Goal: Check status: Check status

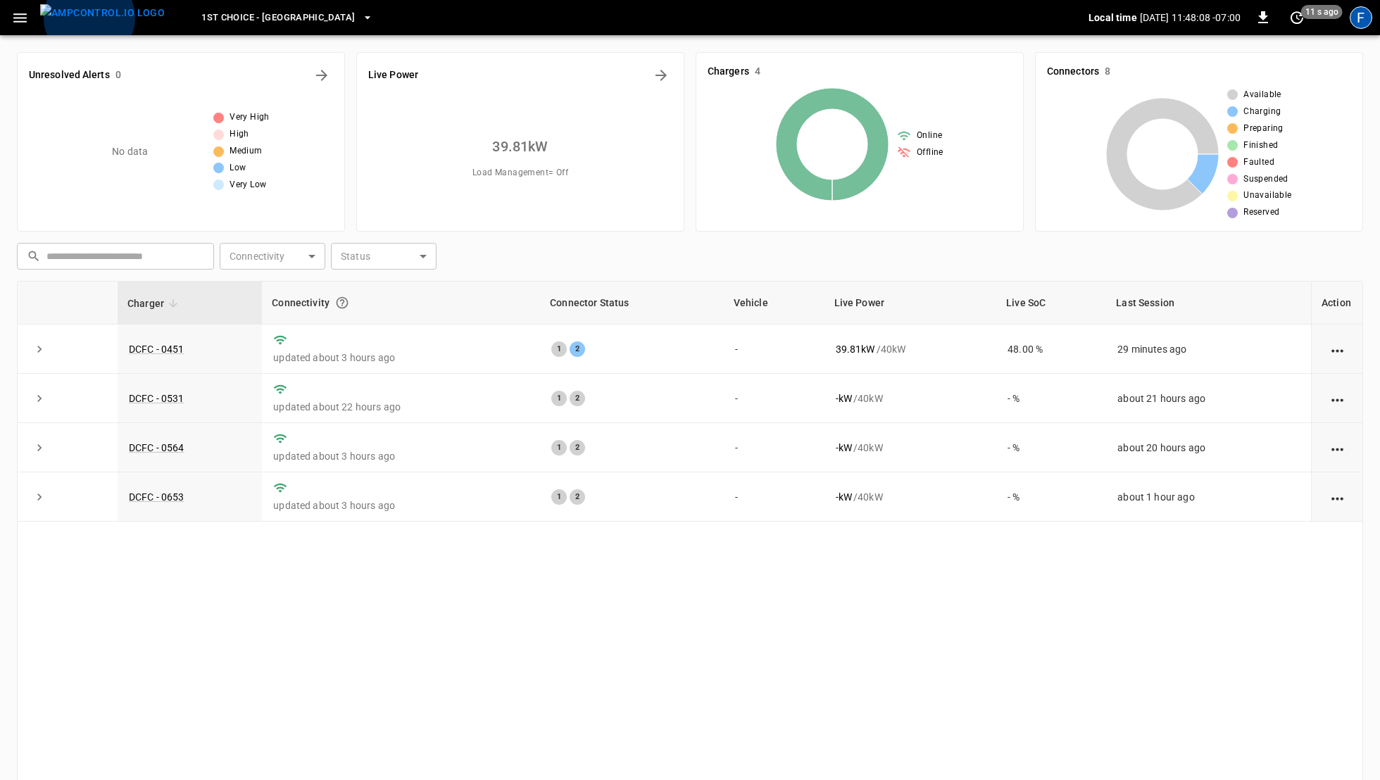
click at [1356, 13] on div "F" at bounding box center [1360, 17] width 23 height 23
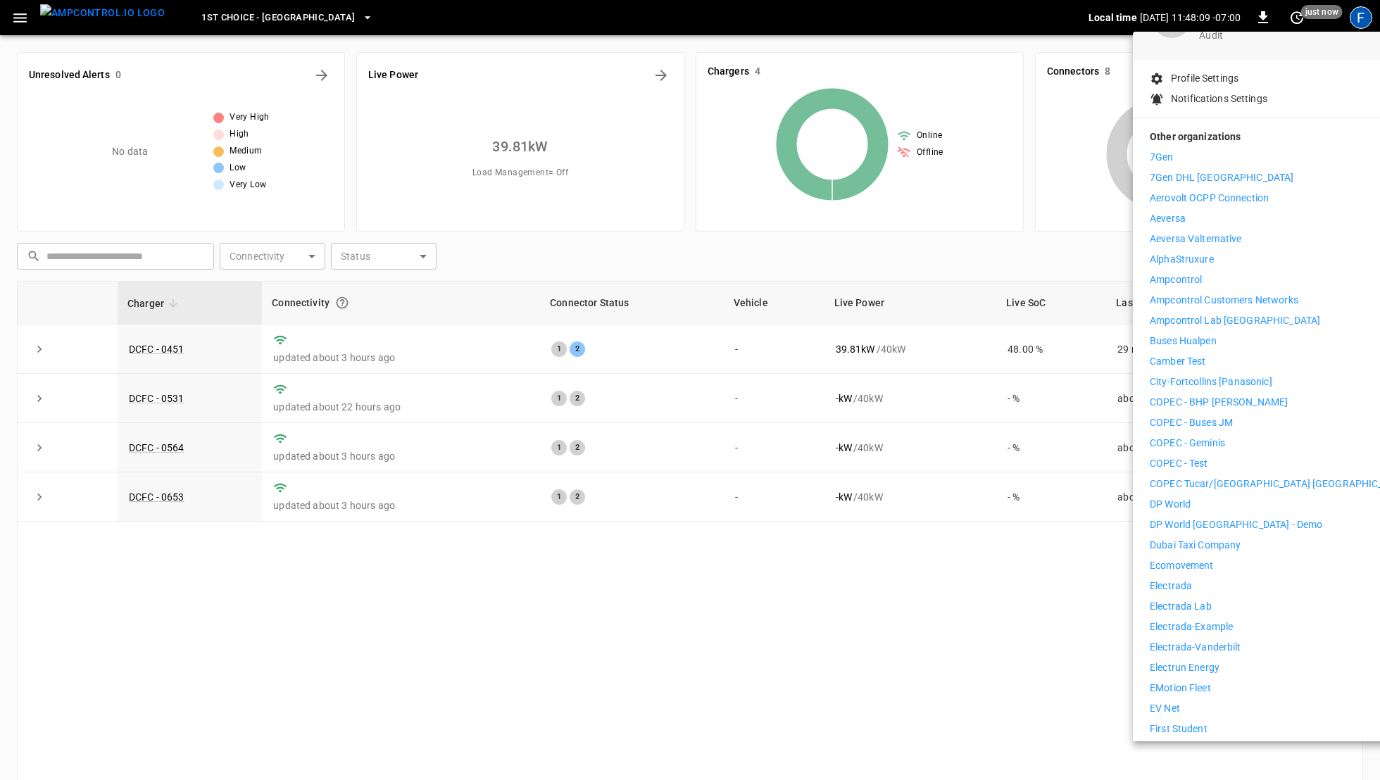
scroll to position [314, 0]
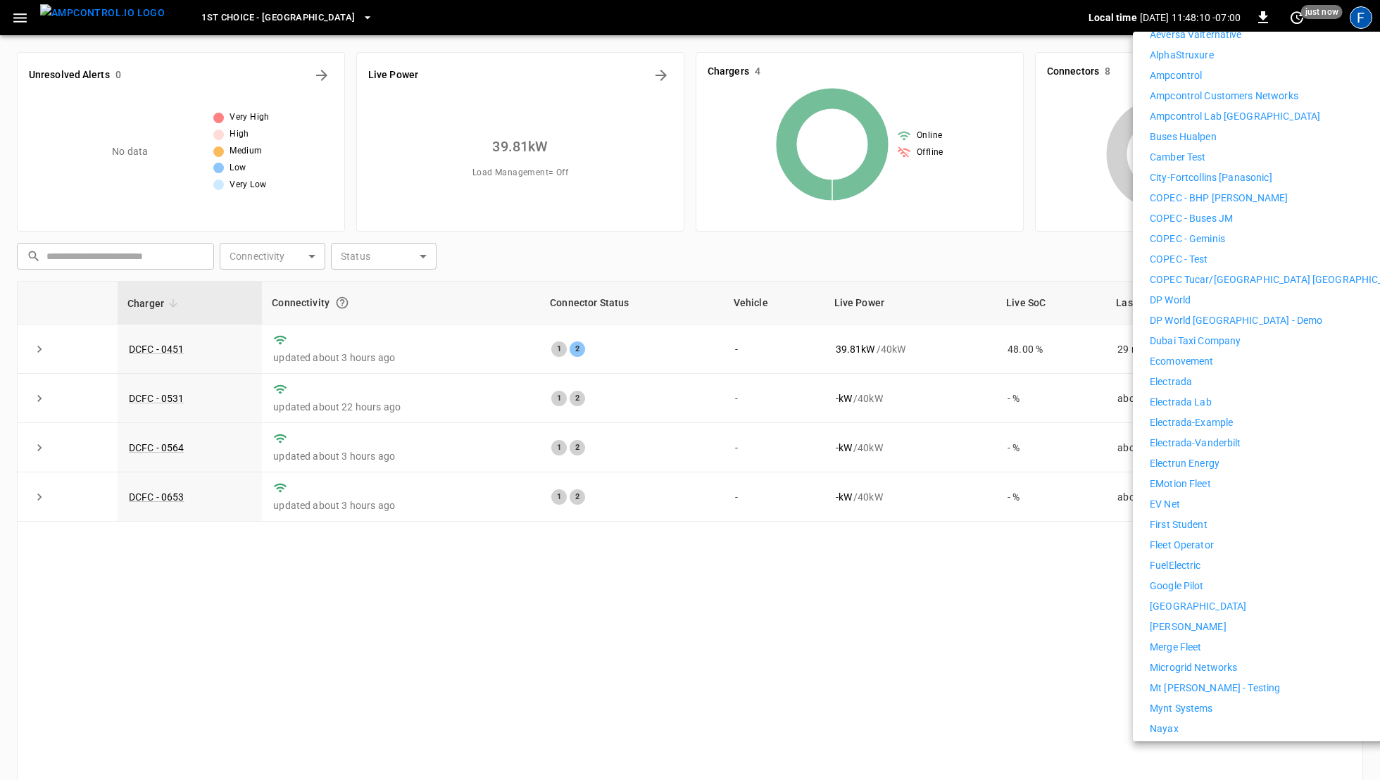
click at [1199, 376] on li "Electrada" at bounding box center [1278, 381] width 259 height 15
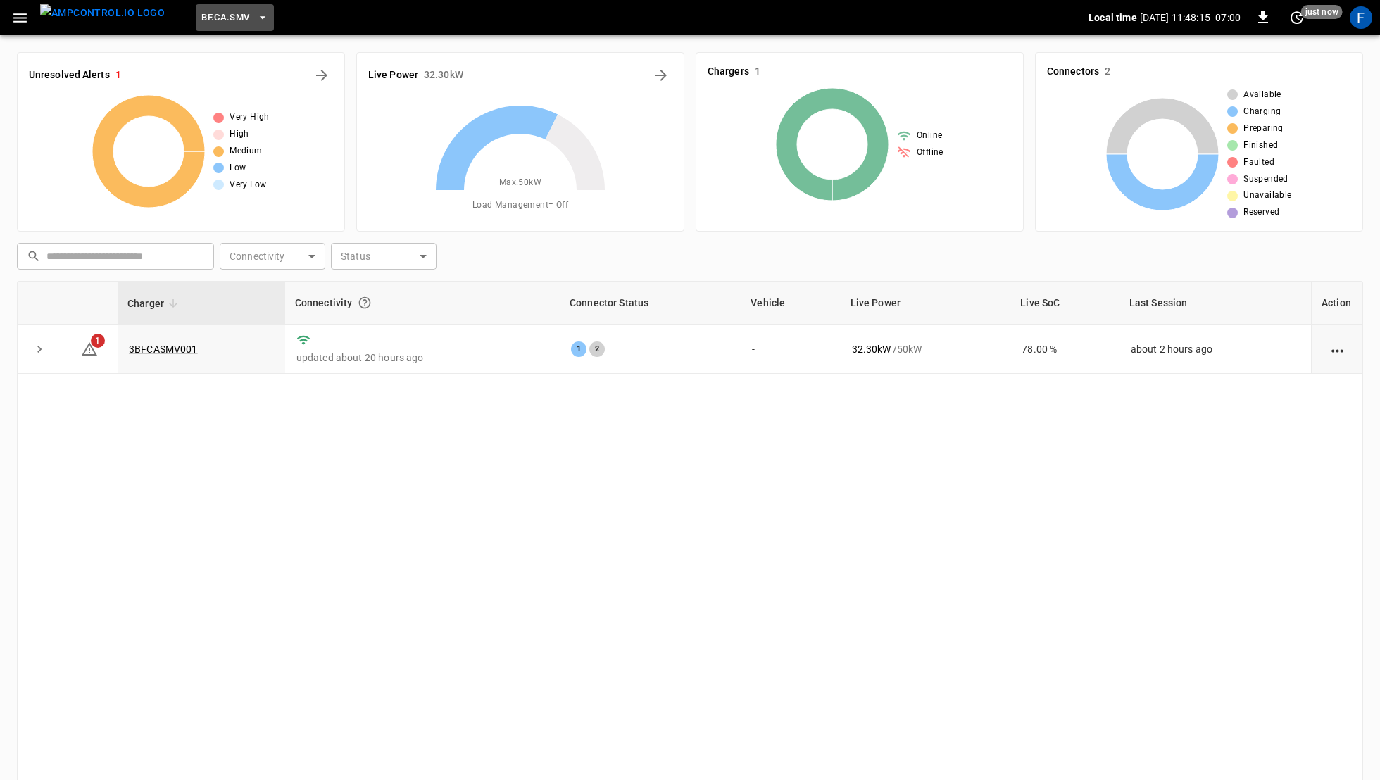
click at [202, 23] on span "BF.CA.SMV" at bounding box center [225, 18] width 48 height 16
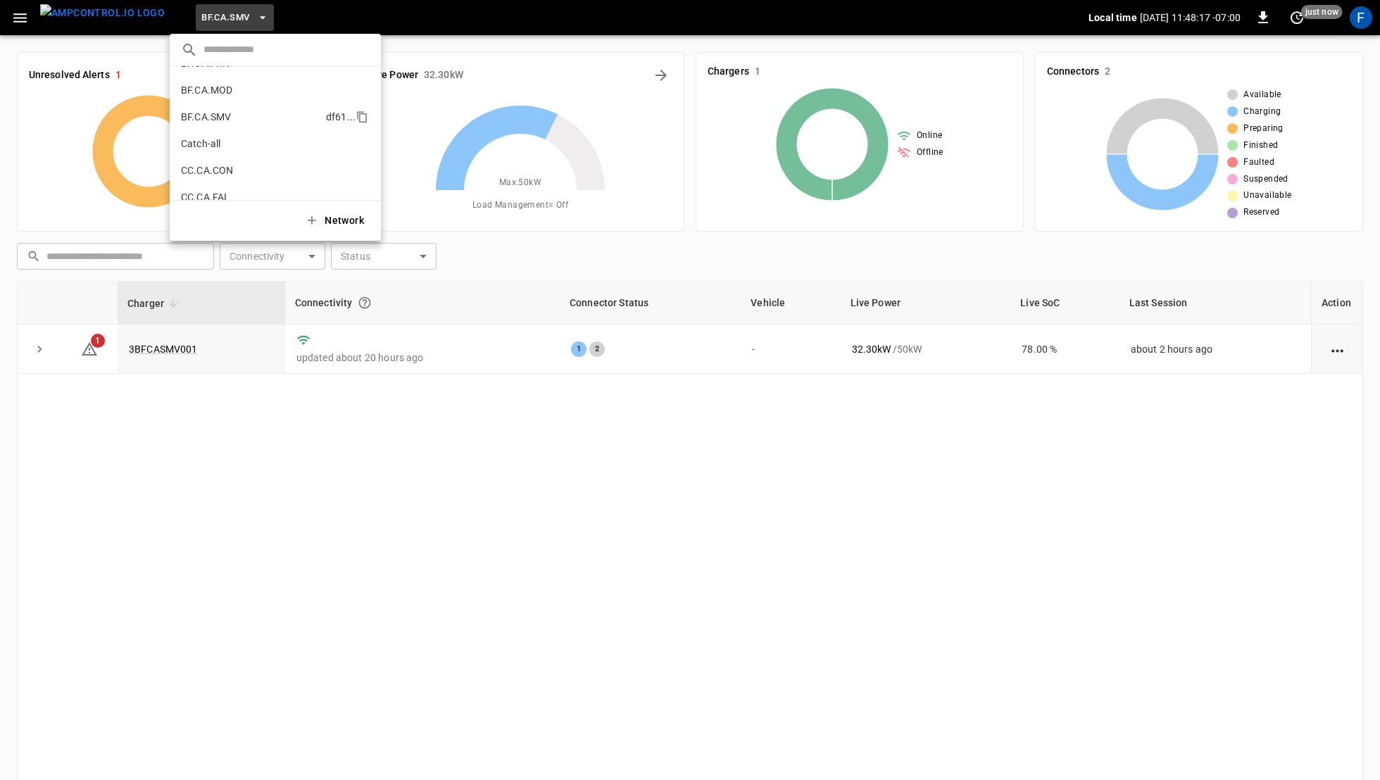
scroll to position [108, 0]
click at [225, 139] on p "CC.CA.FAI" at bounding box center [249, 137] width 137 height 14
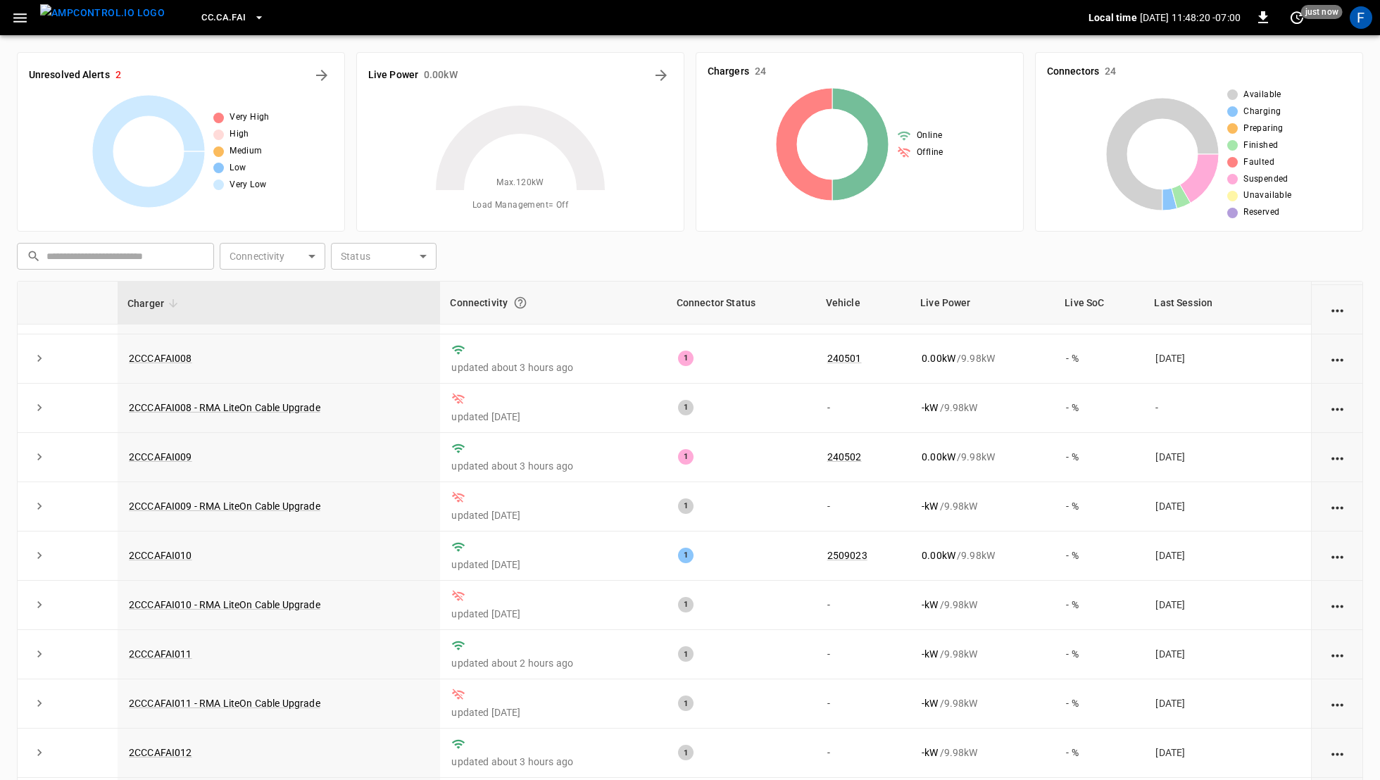
scroll to position [0, 0]
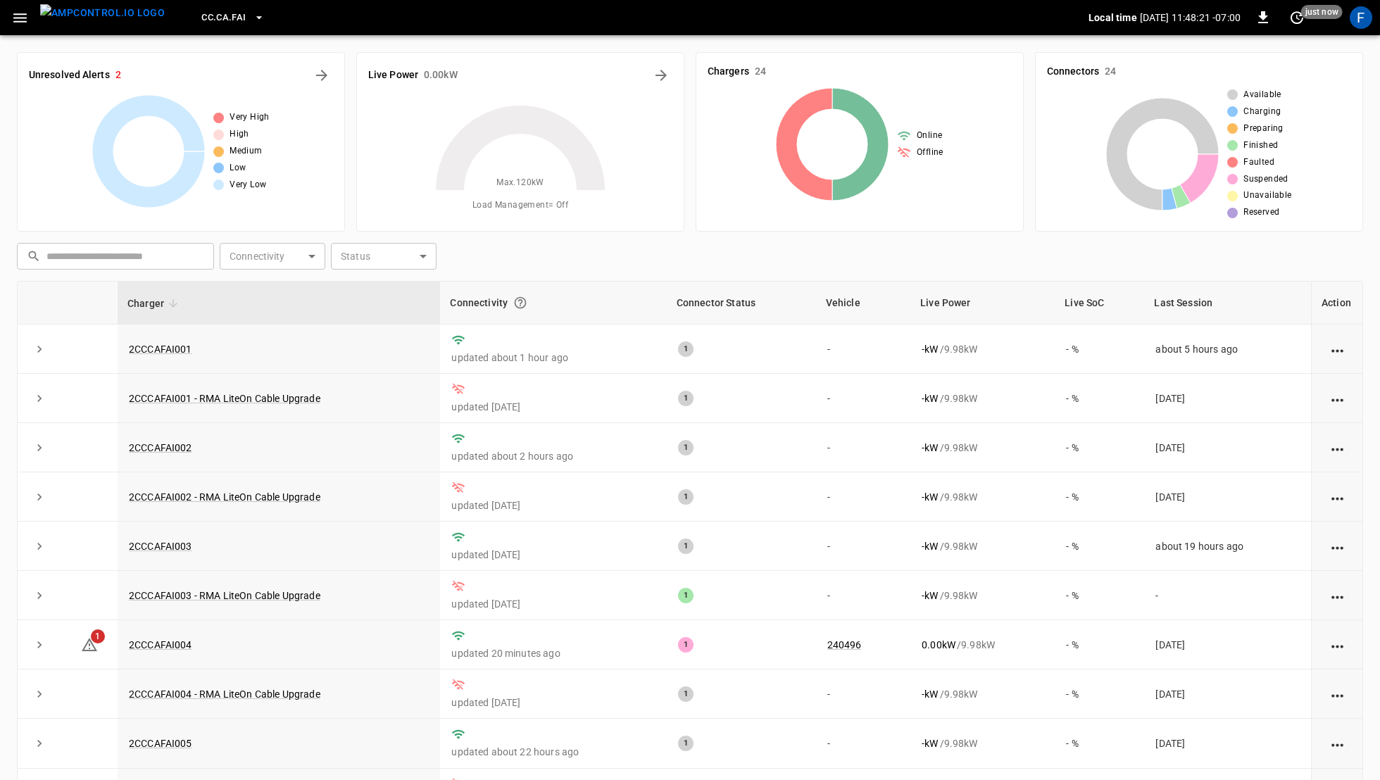
click at [109, 22] on img "menu" at bounding box center [102, 13] width 125 height 18
click at [203, 25] on span "CC.CA.FAI" at bounding box center [223, 18] width 44 height 16
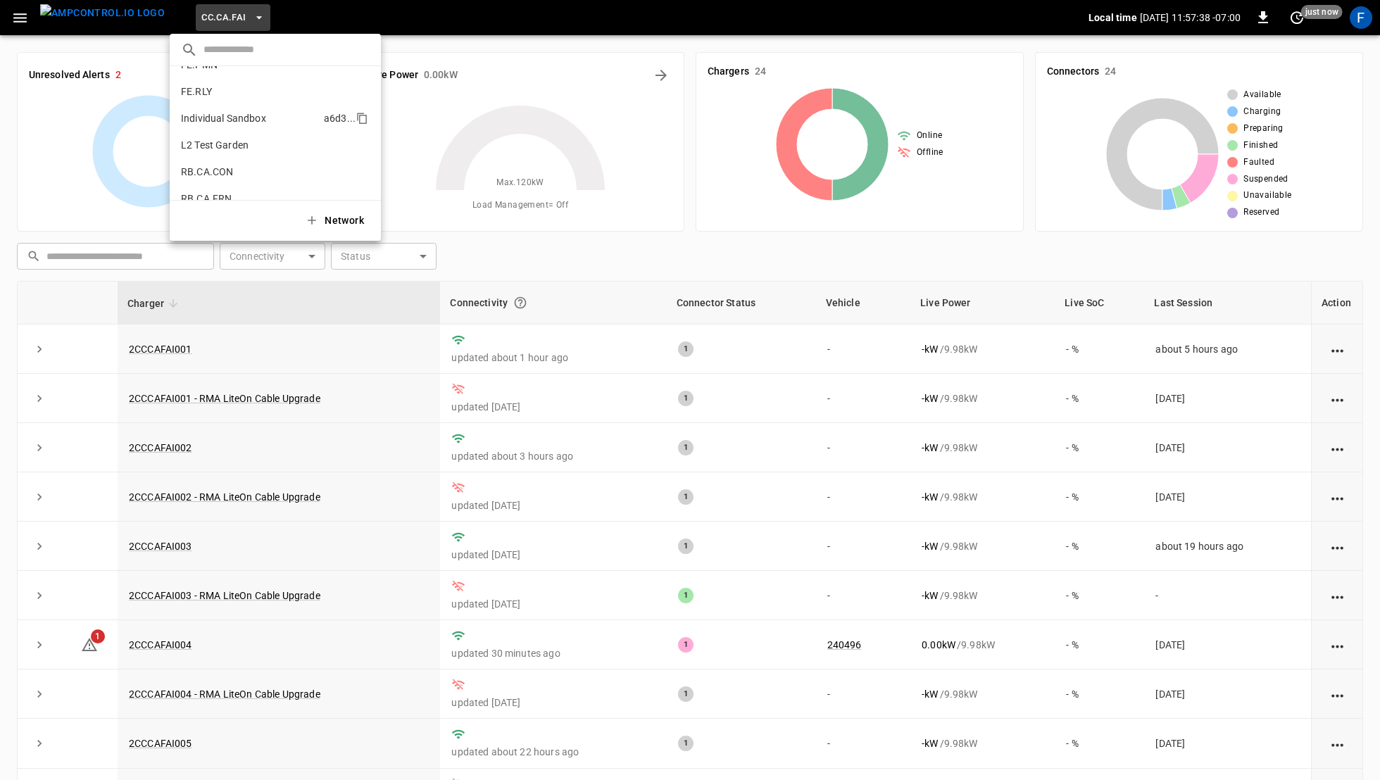
scroll to position [599, 0]
click at [258, 118] on li "FE.RLY 6d68 ..." at bounding box center [275, 128] width 211 height 27
